Goal: Task Accomplishment & Management: Manage account settings

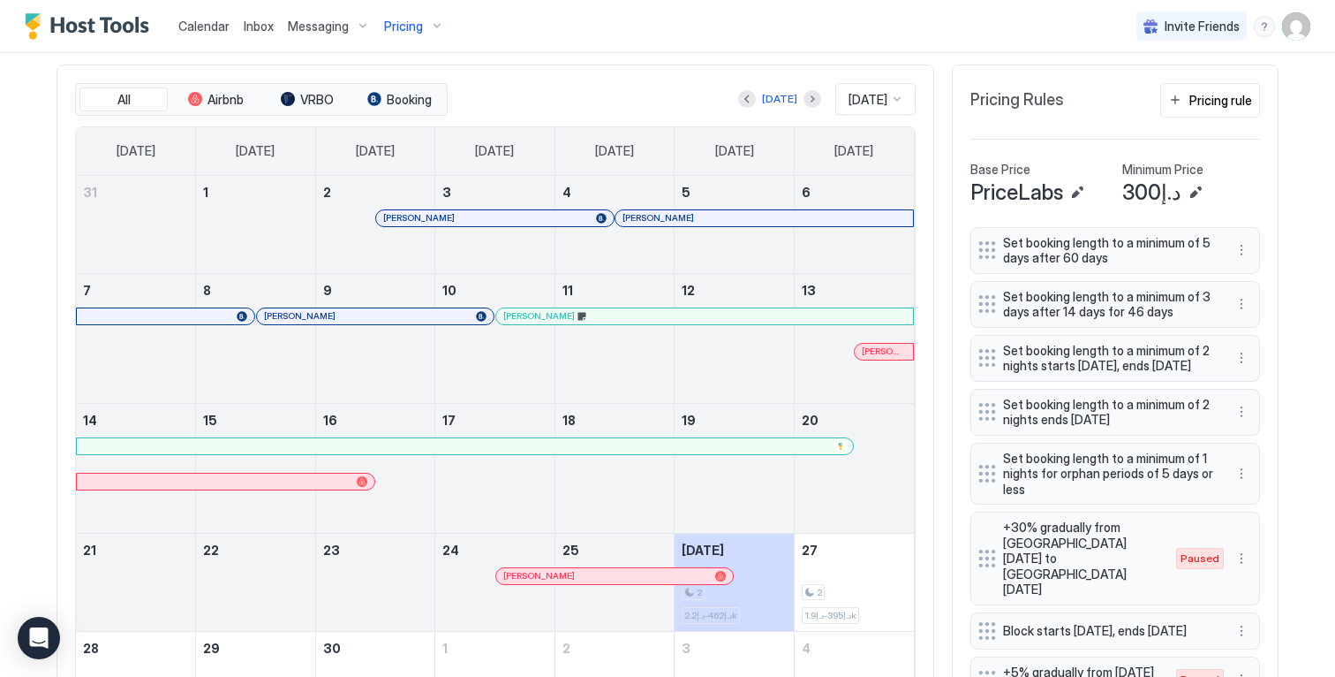
scroll to position [530, 0]
click at [1232, 419] on button "More options" at bounding box center [1241, 409] width 21 height 21
click at [1256, 449] on span "Edit" at bounding box center [1261, 448] width 19 height 13
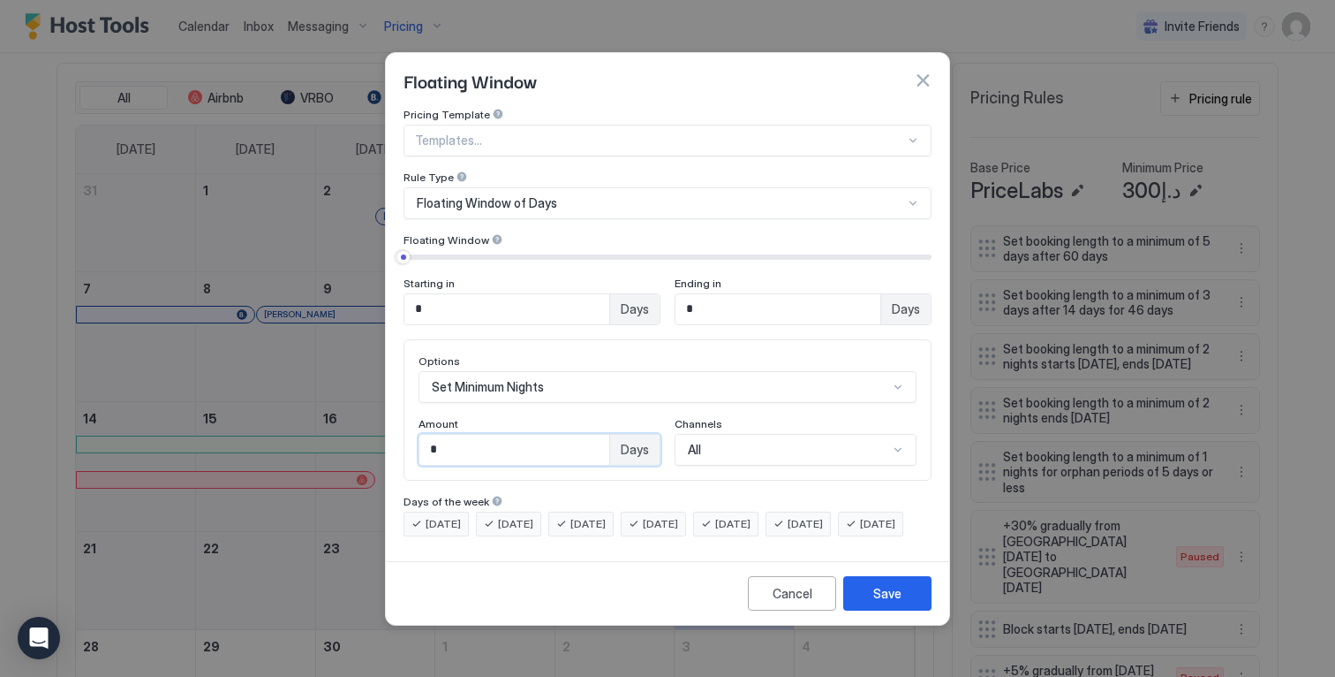
click at [592, 442] on input "*" at bounding box center [515, 450] width 190 height 30
type input "*"
click at [909, 603] on button "Save" at bounding box center [887, 593] width 88 height 34
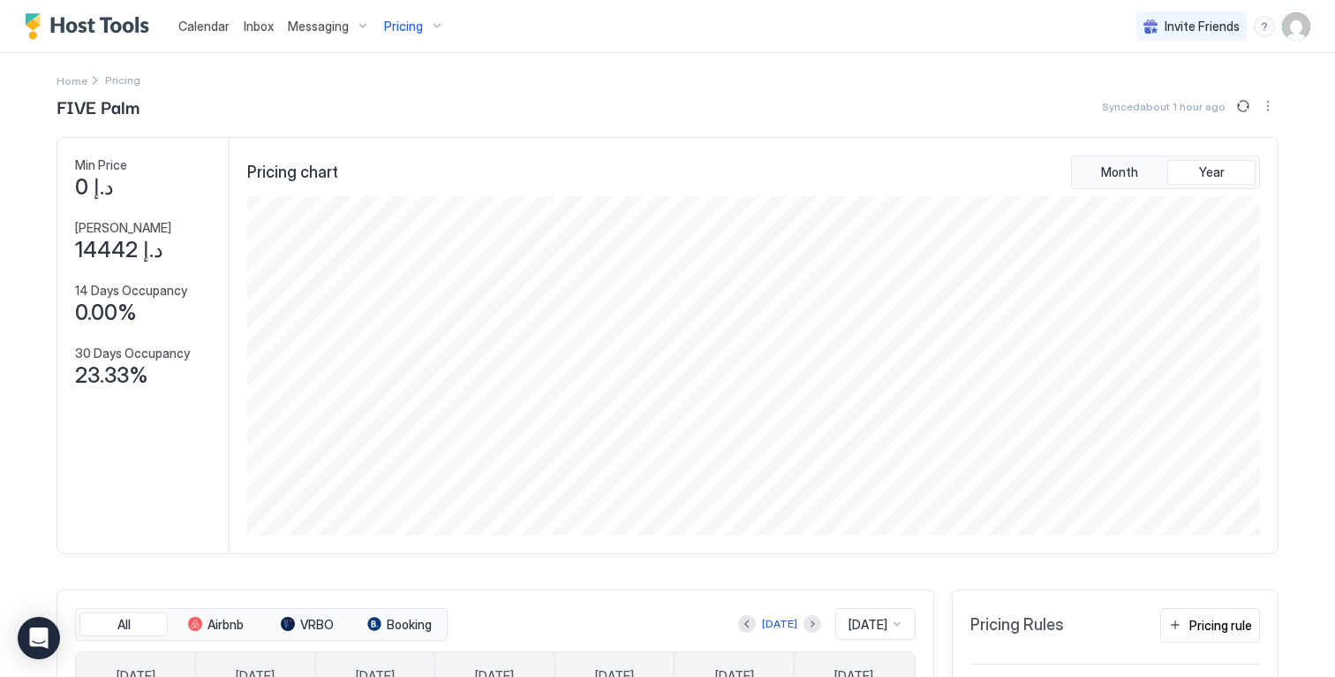
scroll to position [0, 0]
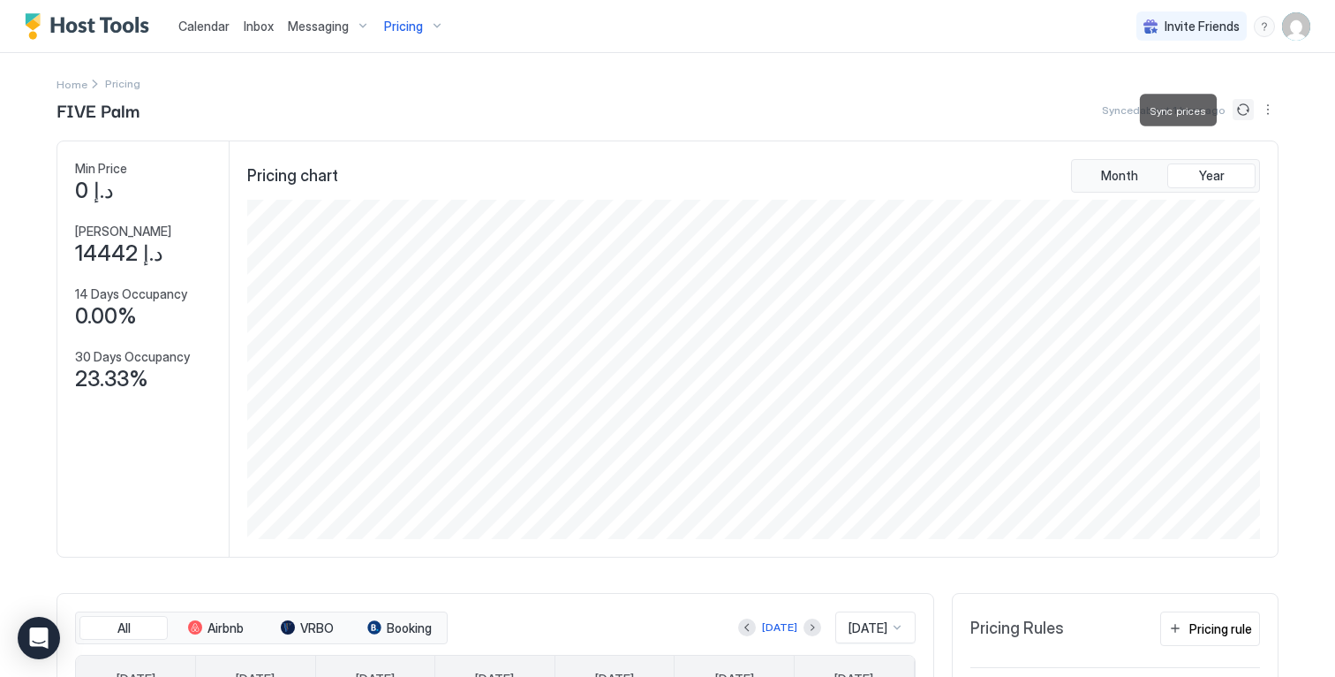
click at [1235, 115] on button "Sync prices" at bounding box center [1243, 109] width 21 height 21
